Goal: Find specific page/section: Find specific page/section

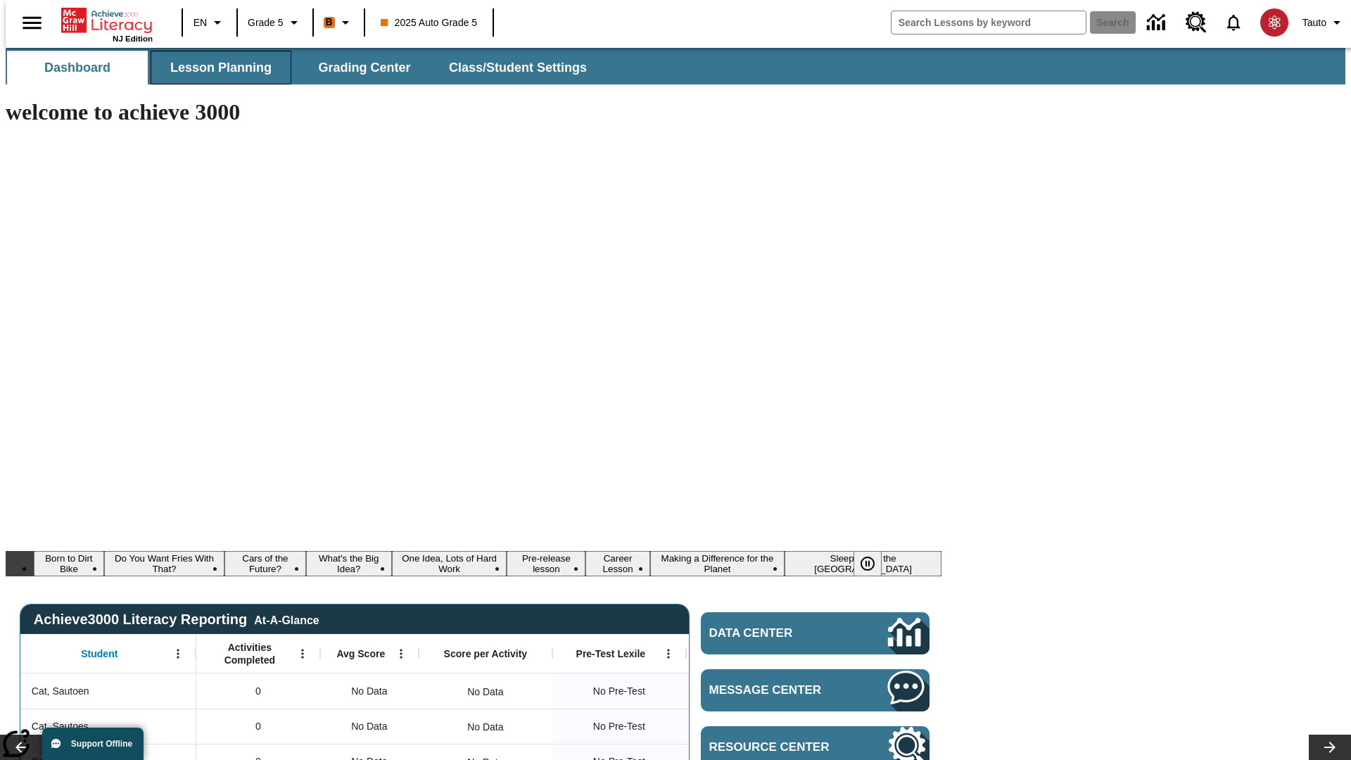
click at [215, 68] on span "Lesson Planning" at bounding box center [220, 68] width 101 height 16
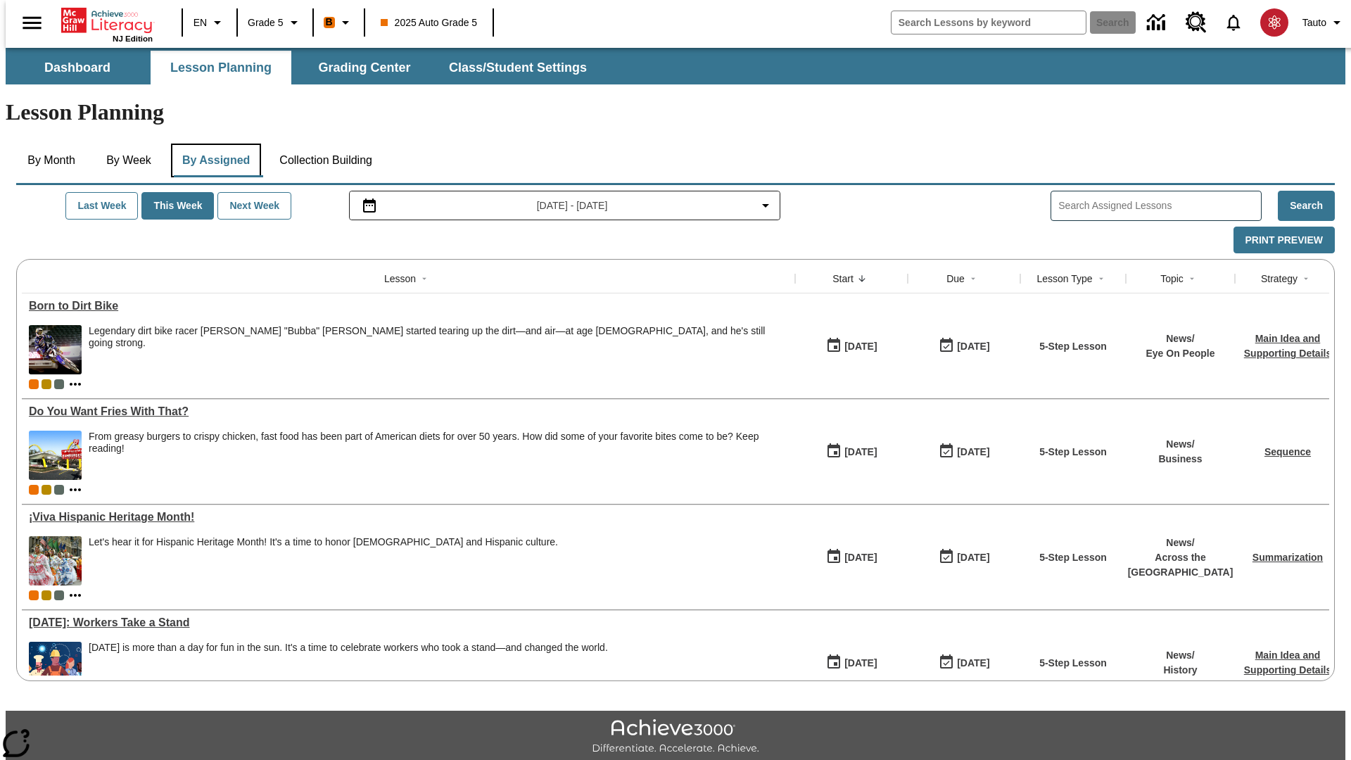
click at [212, 144] on button "By Assigned" at bounding box center [216, 161] width 90 height 34
type input "CVC Short Vowels Lesson 2"
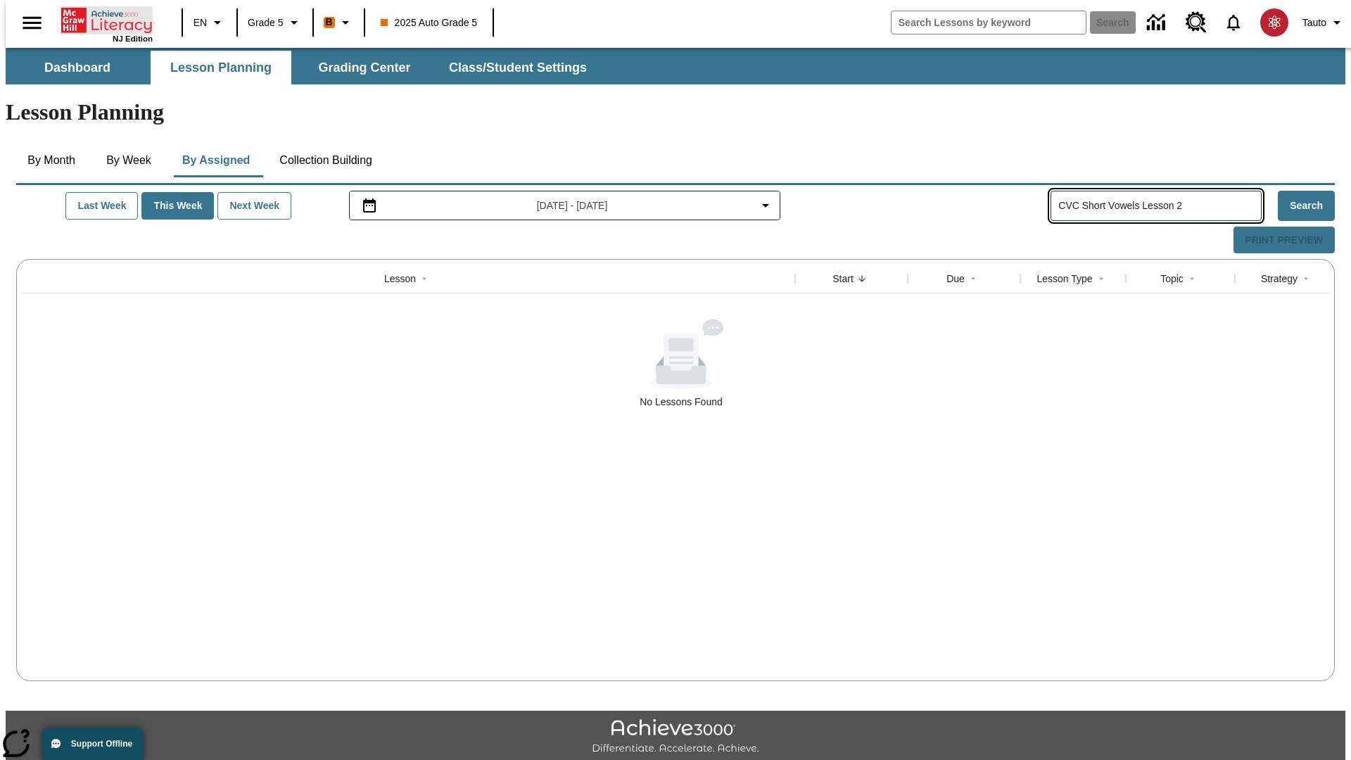
click at [101, 19] on icon "Home" at bounding box center [108, 20] width 94 height 28
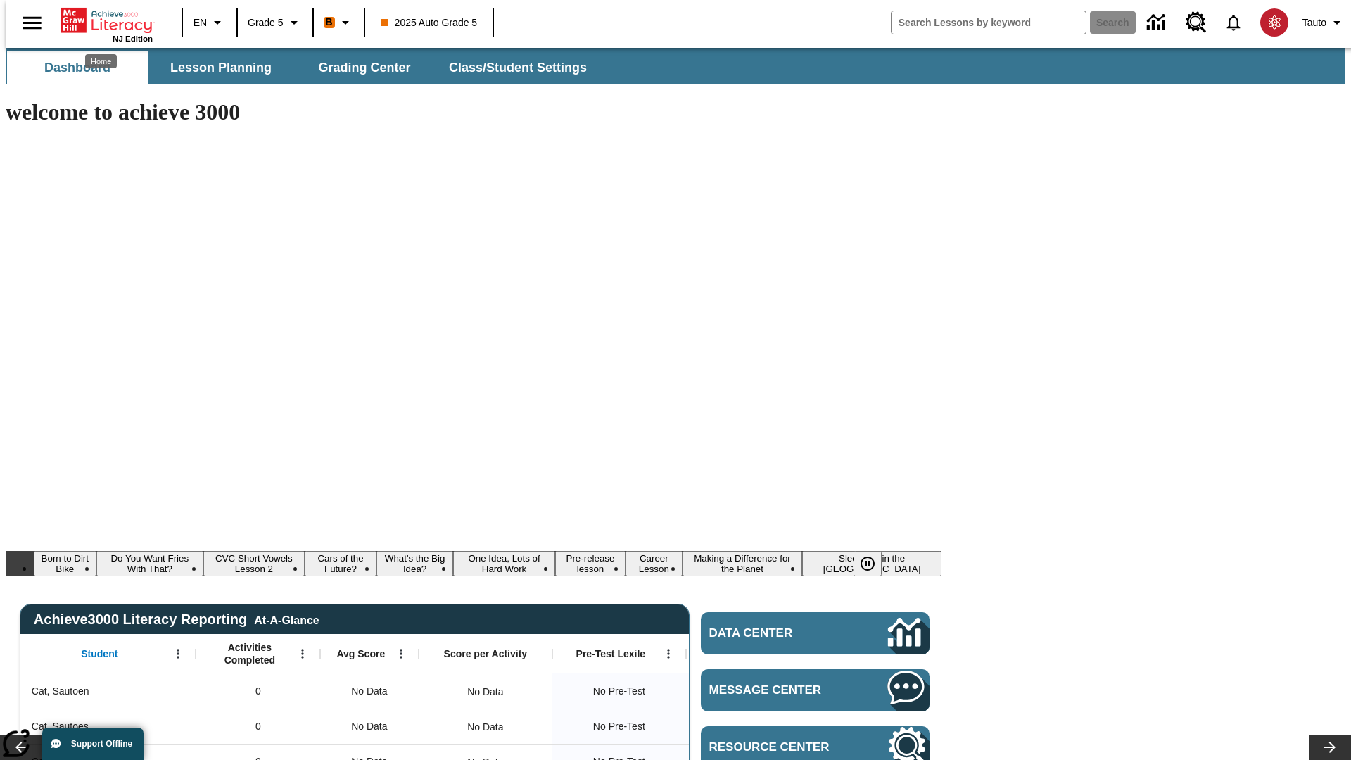
click at [215, 68] on span "Lesson Planning" at bounding box center [220, 68] width 101 height 16
